Goal: Transaction & Acquisition: Book appointment/travel/reservation

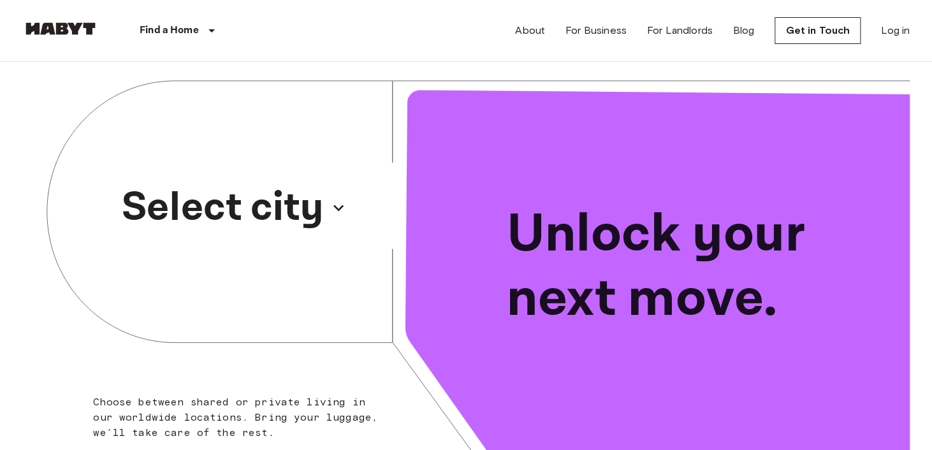
click at [286, 210] on p "Select city" at bounding box center [223, 207] width 202 height 61
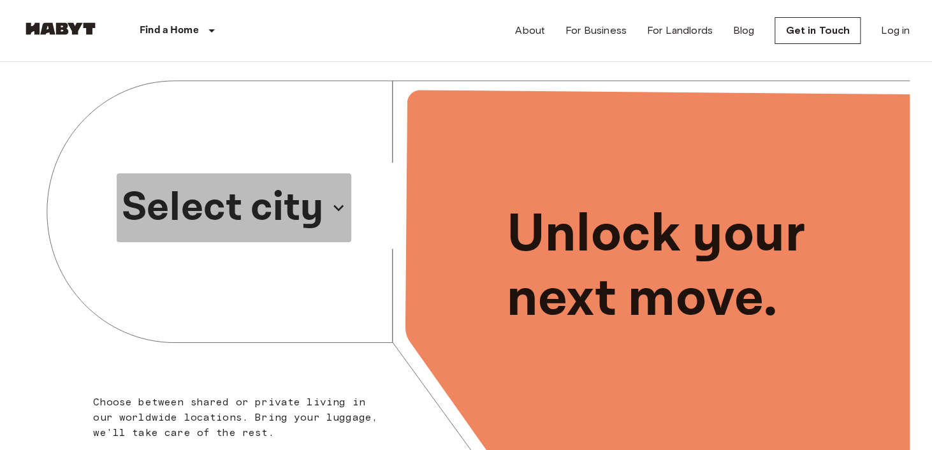
click at [336, 211] on icon "button" at bounding box center [338, 208] width 20 height 20
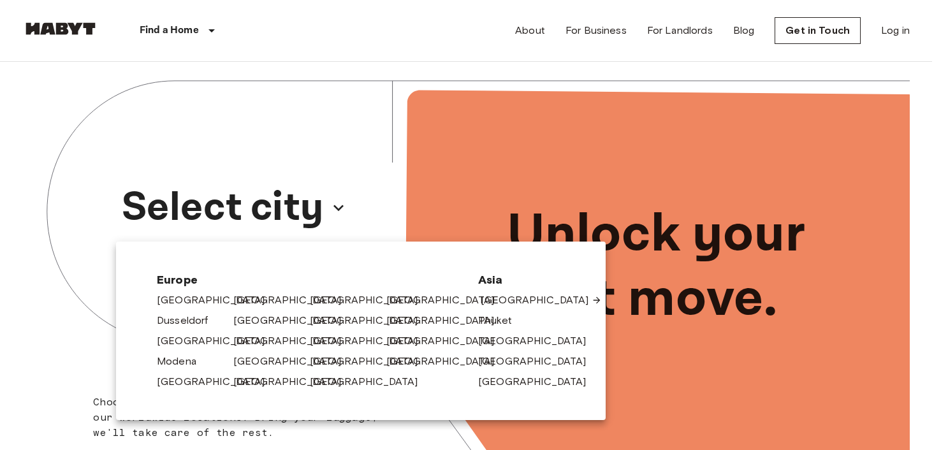
click at [514, 302] on link "[GEOGRAPHIC_DATA]" at bounding box center [541, 300] width 121 height 15
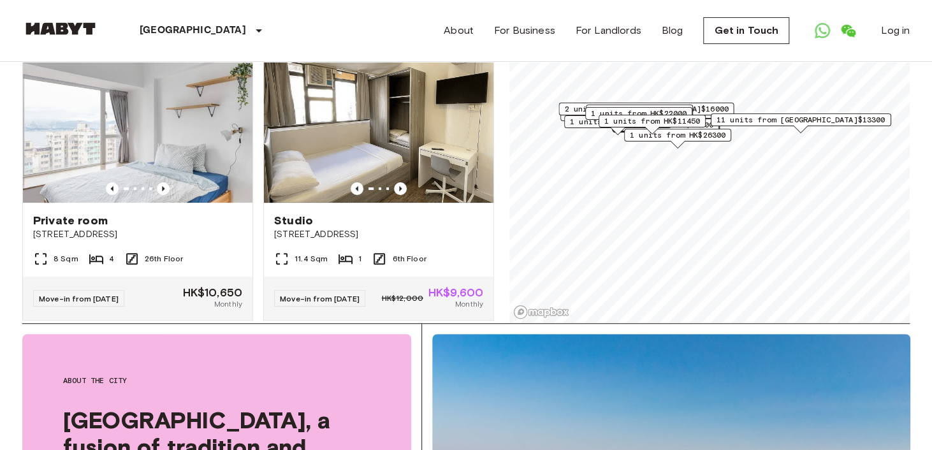
scroll to position [64, 0]
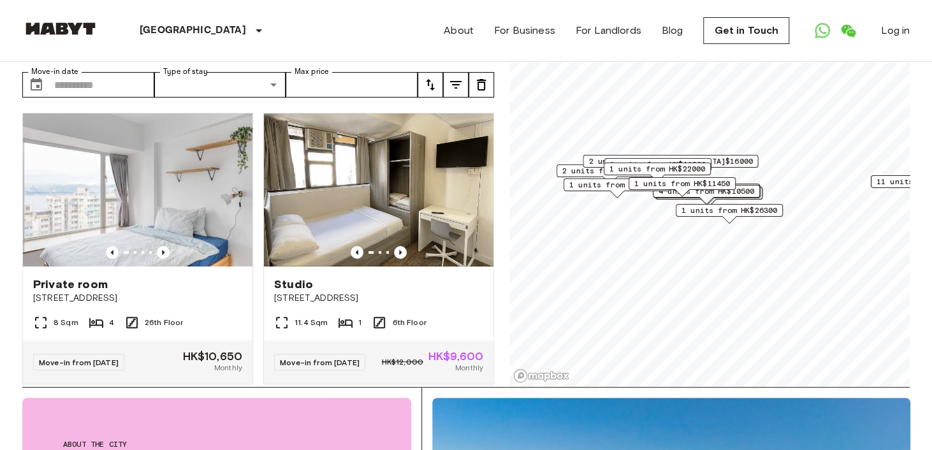
scroll to position [60, 0]
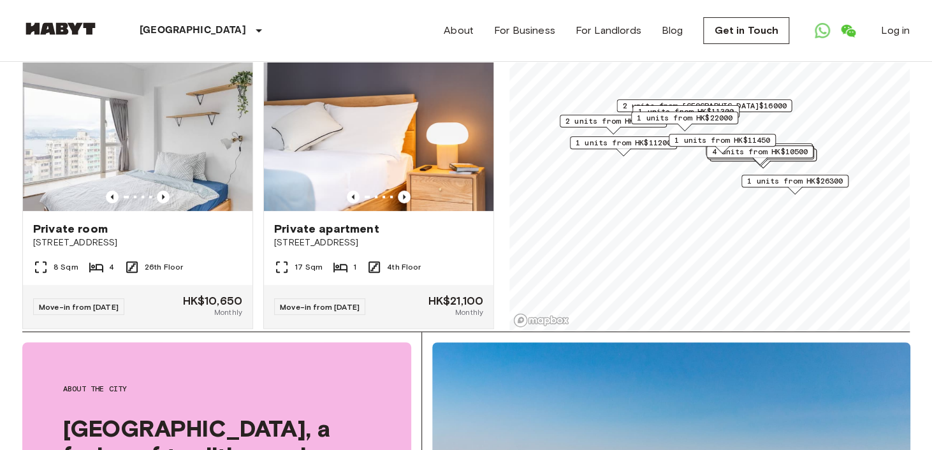
scroll to position [127, 0]
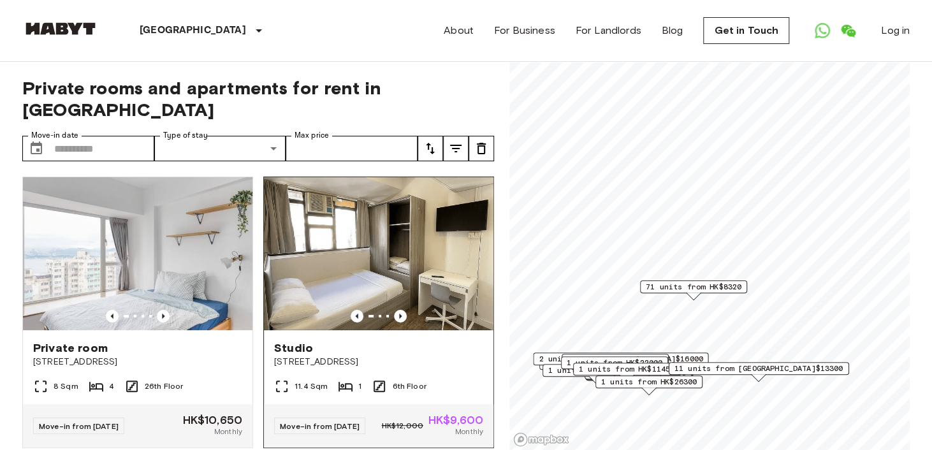
click at [386, 356] on span "[STREET_ADDRESS]" at bounding box center [378, 362] width 209 height 13
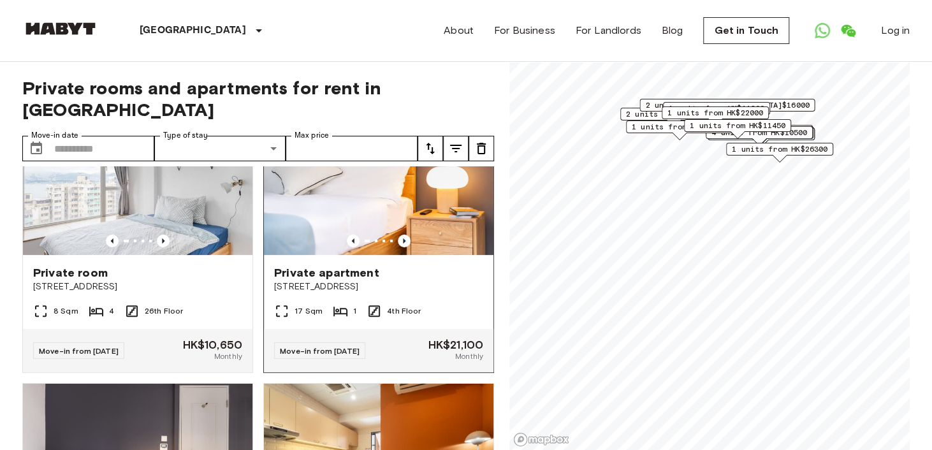
scroll to position [127, 0]
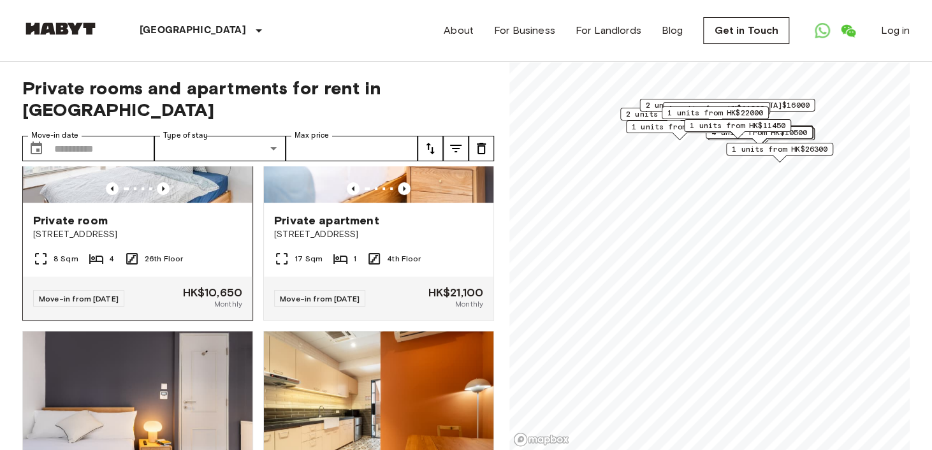
click at [191, 251] on div "8 Sqm 4 26th Floor" at bounding box center [137, 263] width 229 height 25
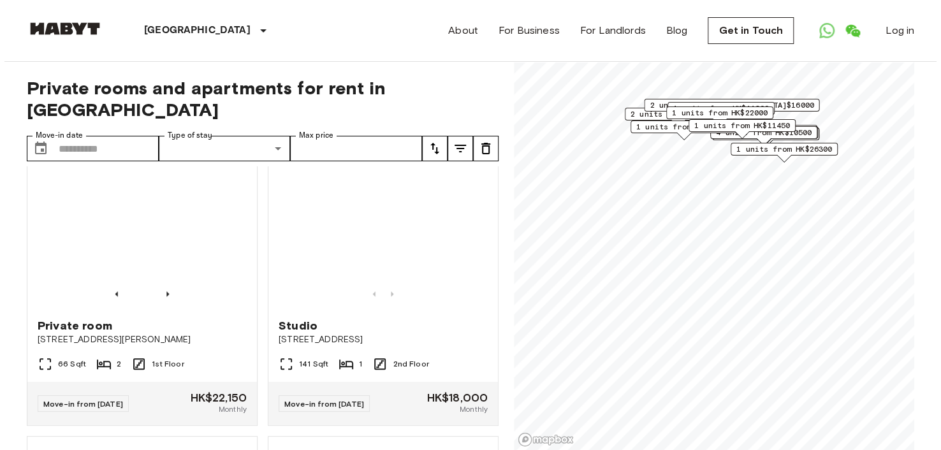
scroll to position [892, 0]
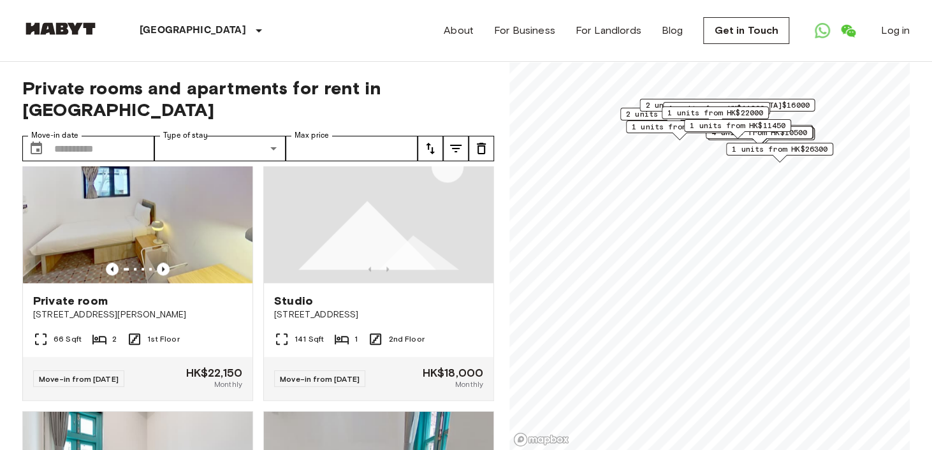
click at [458, 141] on icon "tune" at bounding box center [455, 148] width 15 height 15
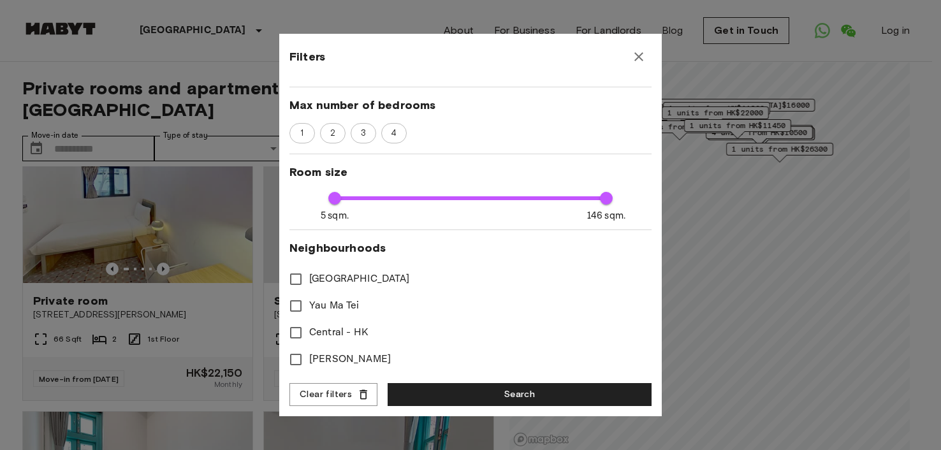
scroll to position [211, 0]
click at [331, 352] on span "[PERSON_NAME]" at bounding box center [350, 359] width 82 height 15
click at [481, 391] on button "Search" at bounding box center [519, 395] width 264 height 24
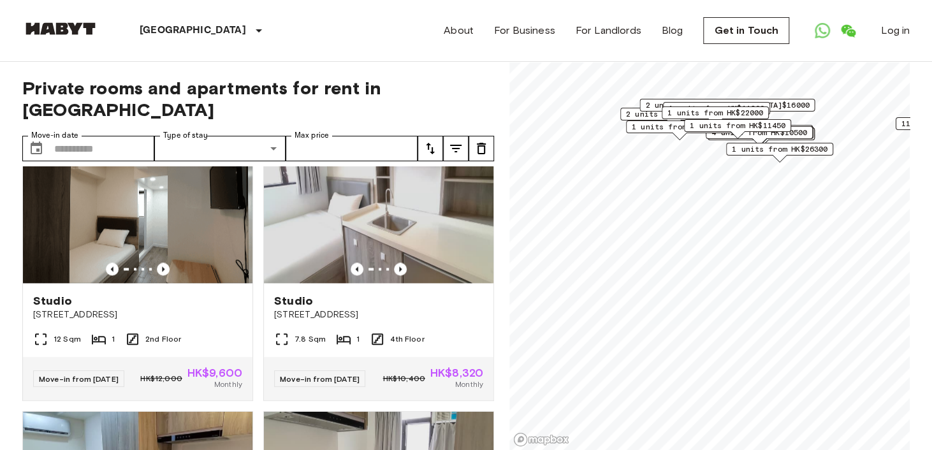
click at [450, 141] on icon "tune" at bounding box center [455, 148] width 15 height 15
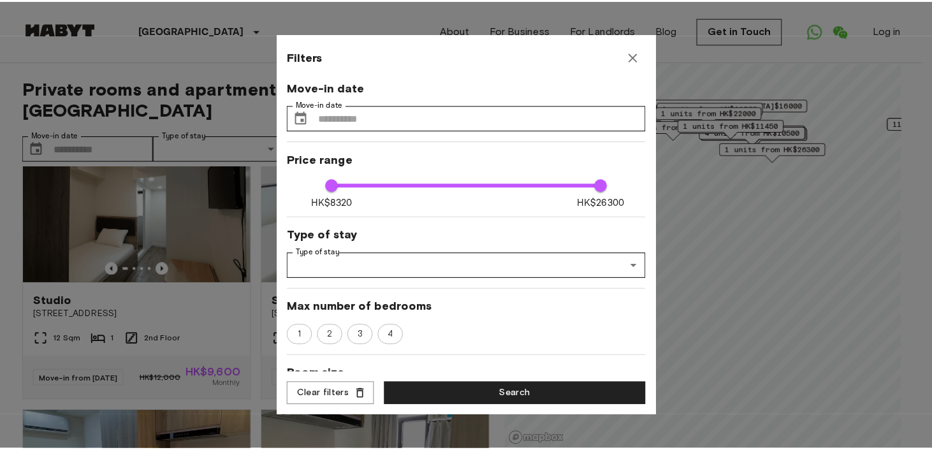
scroll to position [211, 0]
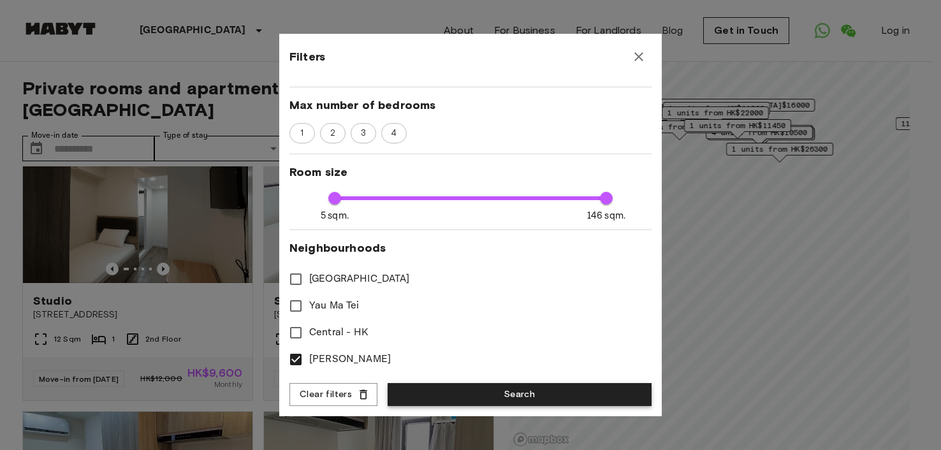
click at [525, 393] on button "Search" at bounding box center [519, 395] width 264 height 24
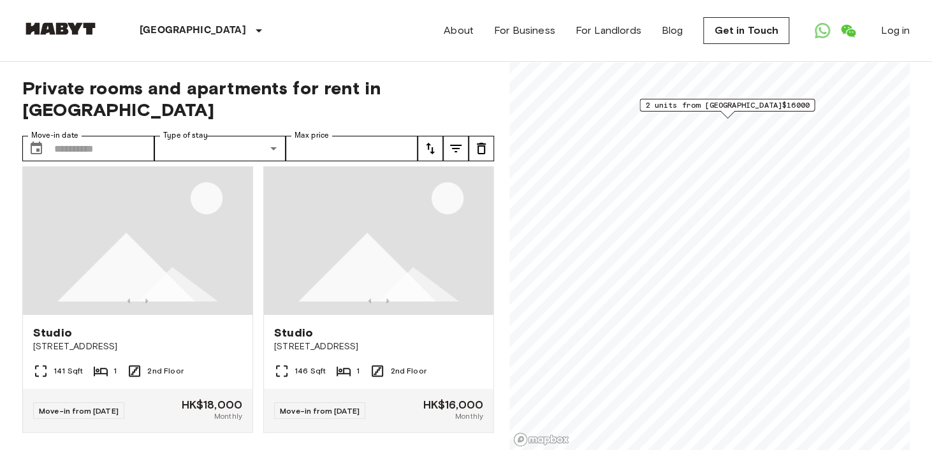
click at [447, 136] on button "tune" at bounding box center [455, 148] width 25 height 25
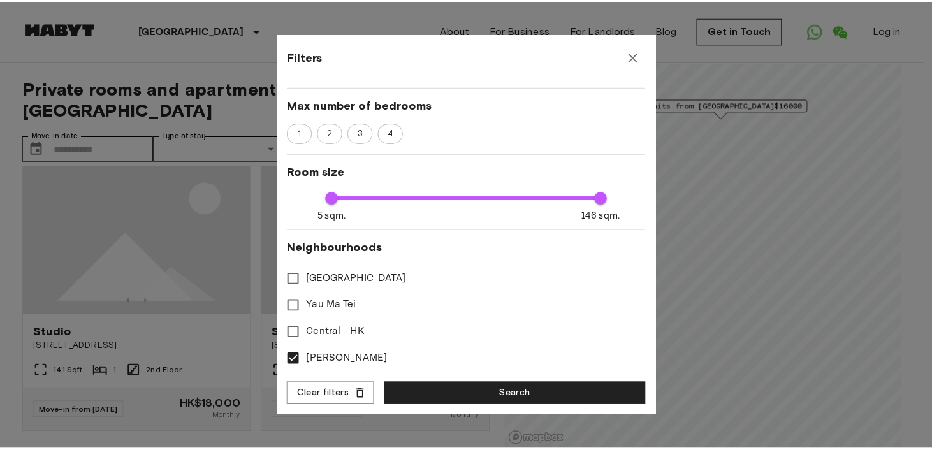
scroll to position [211, 0]
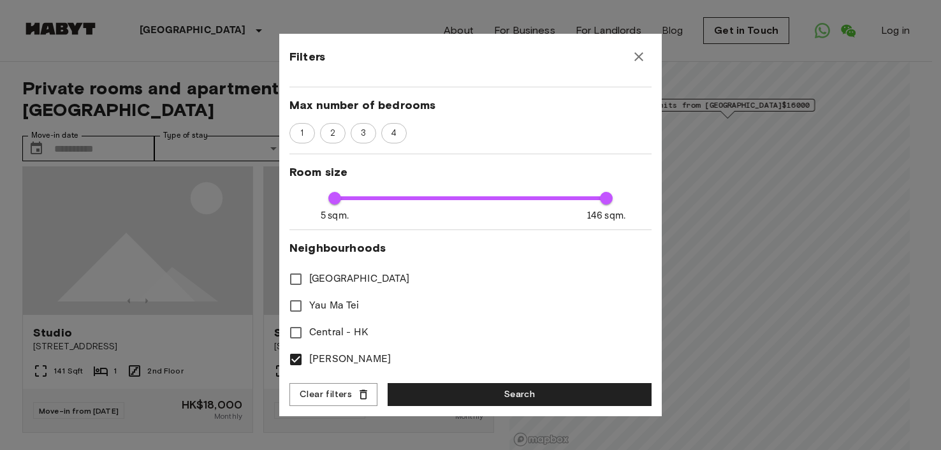
click at [310, 352] on span "[PERSON_NAME]" at bounding box center [350, 359] width 82 height 15
click at [335, 391] on button "Clear filters" at bounding box center [333, 395] width 88 height 24
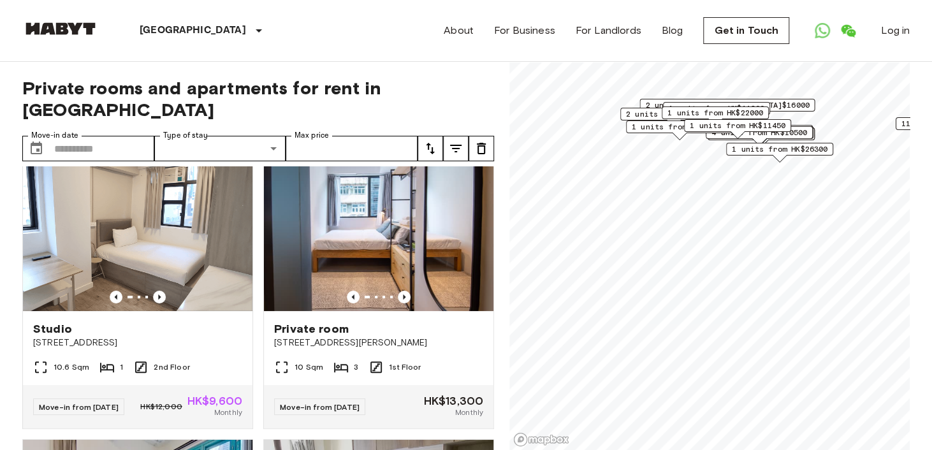
scroll to position [11538, 0]
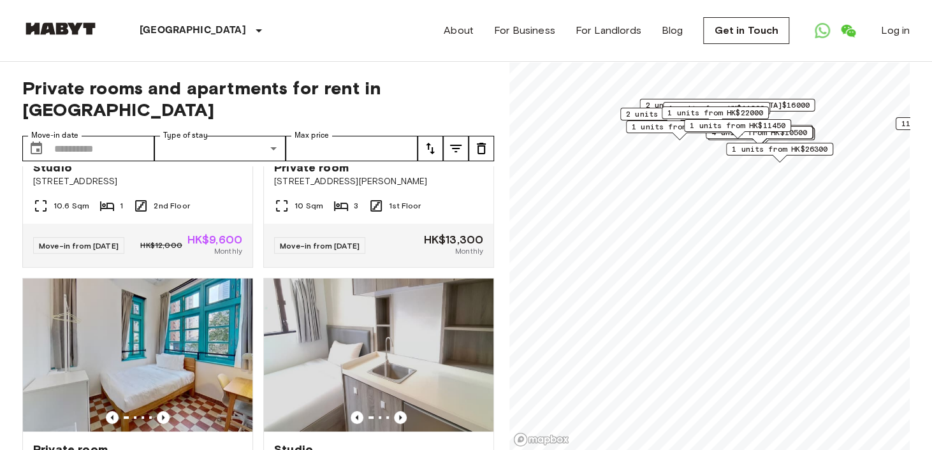
scroll to position [11857, 0]
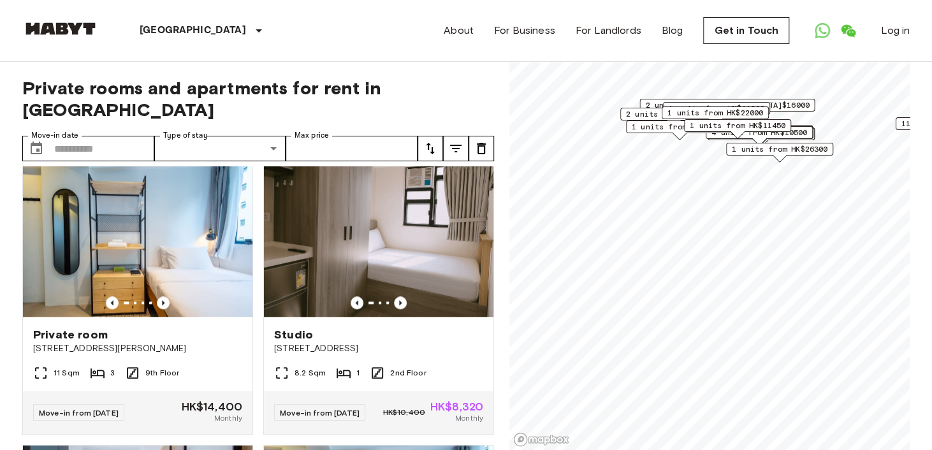
scroll to position [12112, 0]
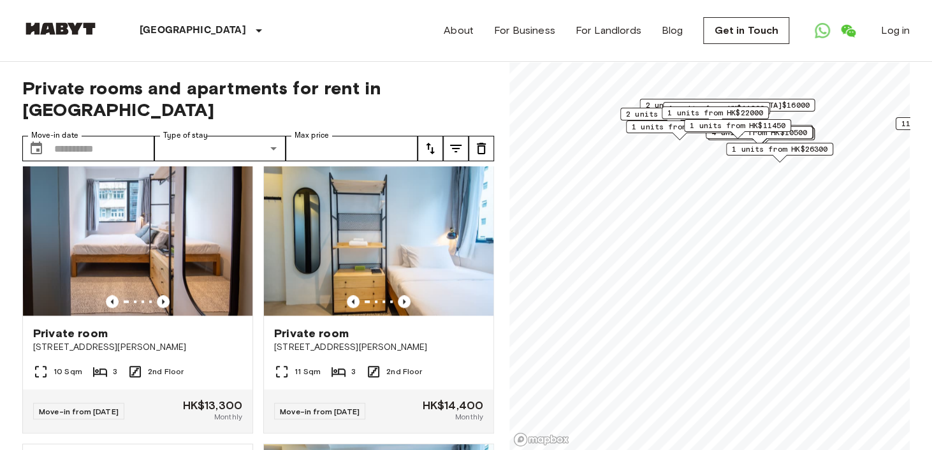
scroll to position [12431, 0]
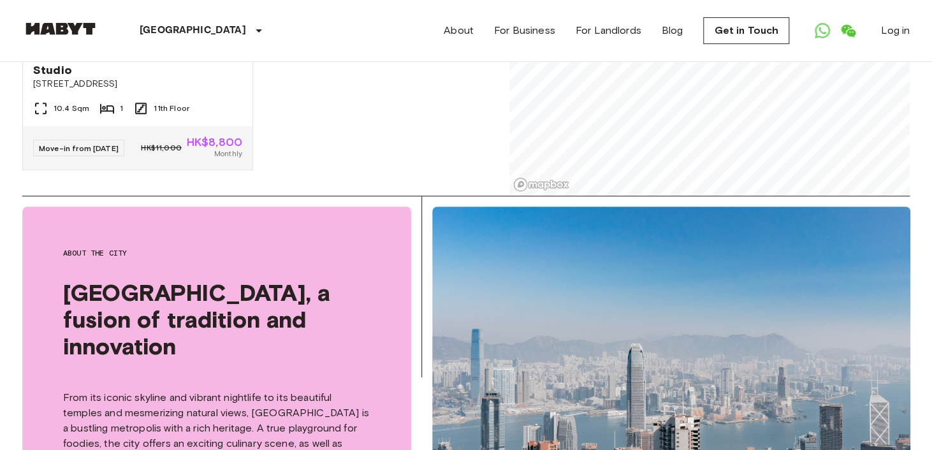
scroll to position [14757, 0]
